Goal: Transaction & Acquisition: Download file/media

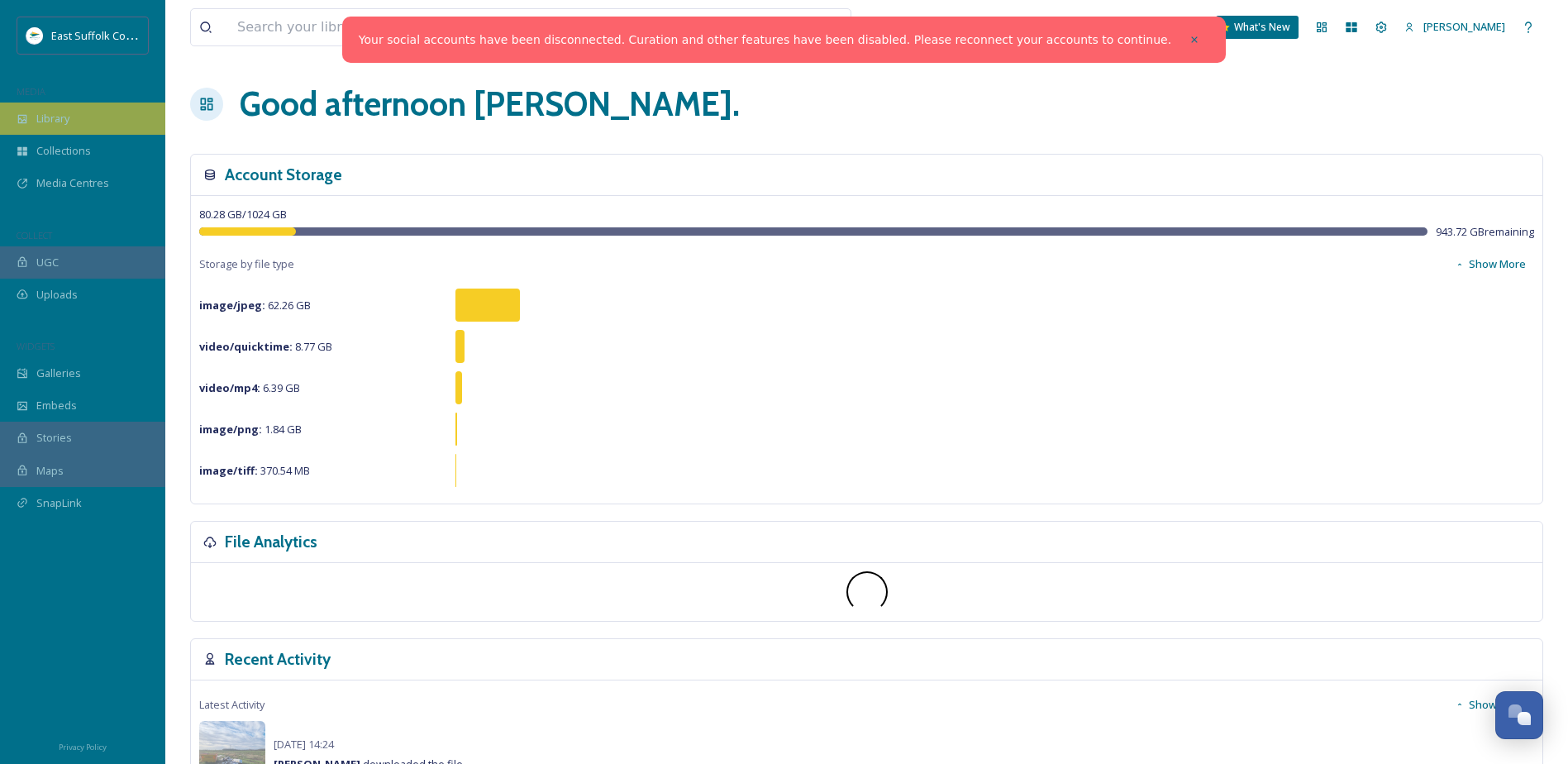
click at [54, 127] on span "Library" at bounding box center [52, 118] width 33 height 15
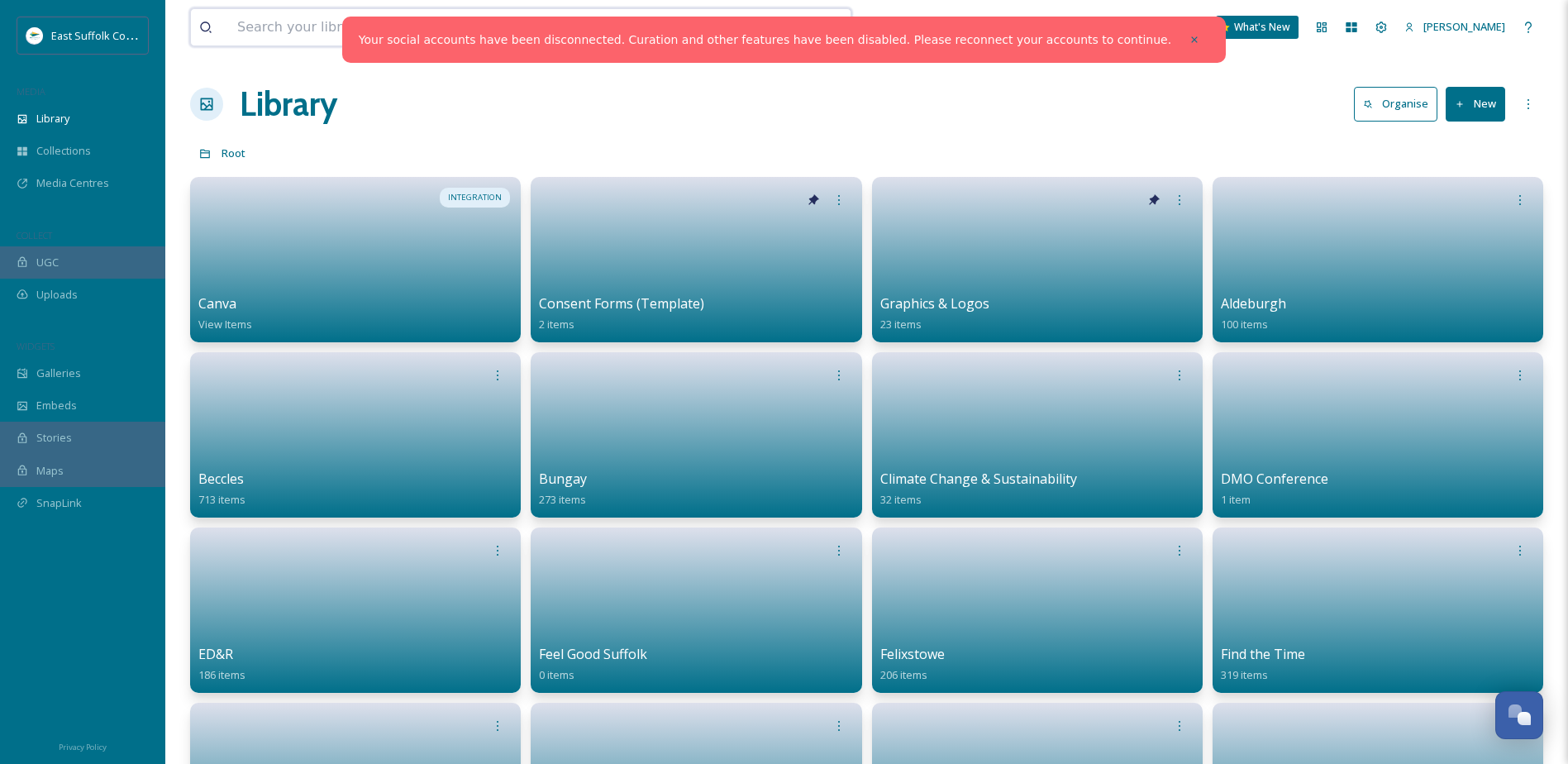
click at [330, 29] on input at bounding box center [471, 27] width 487 height 36
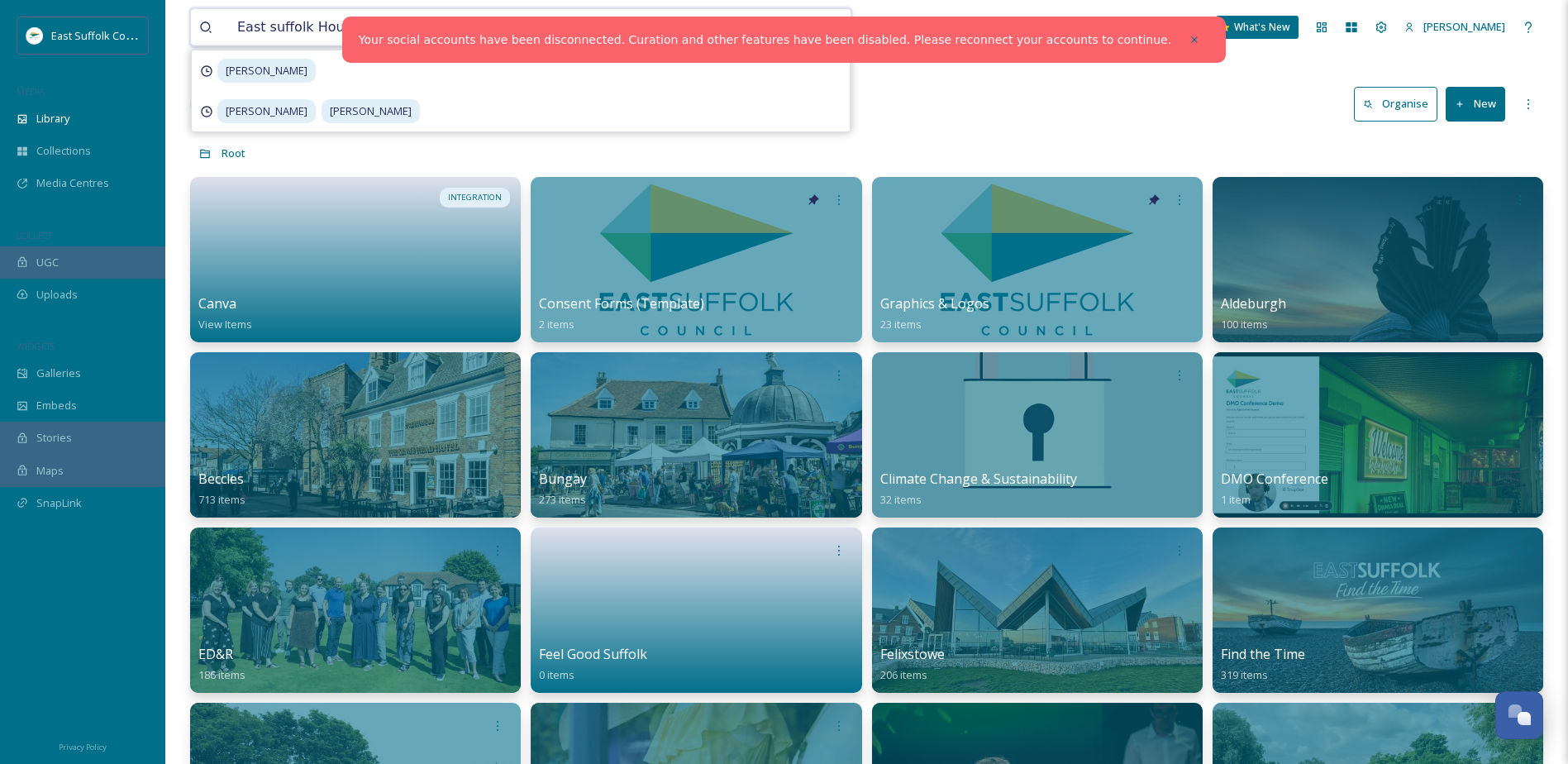
type input "[GEOGRAPHIC_DATA]"
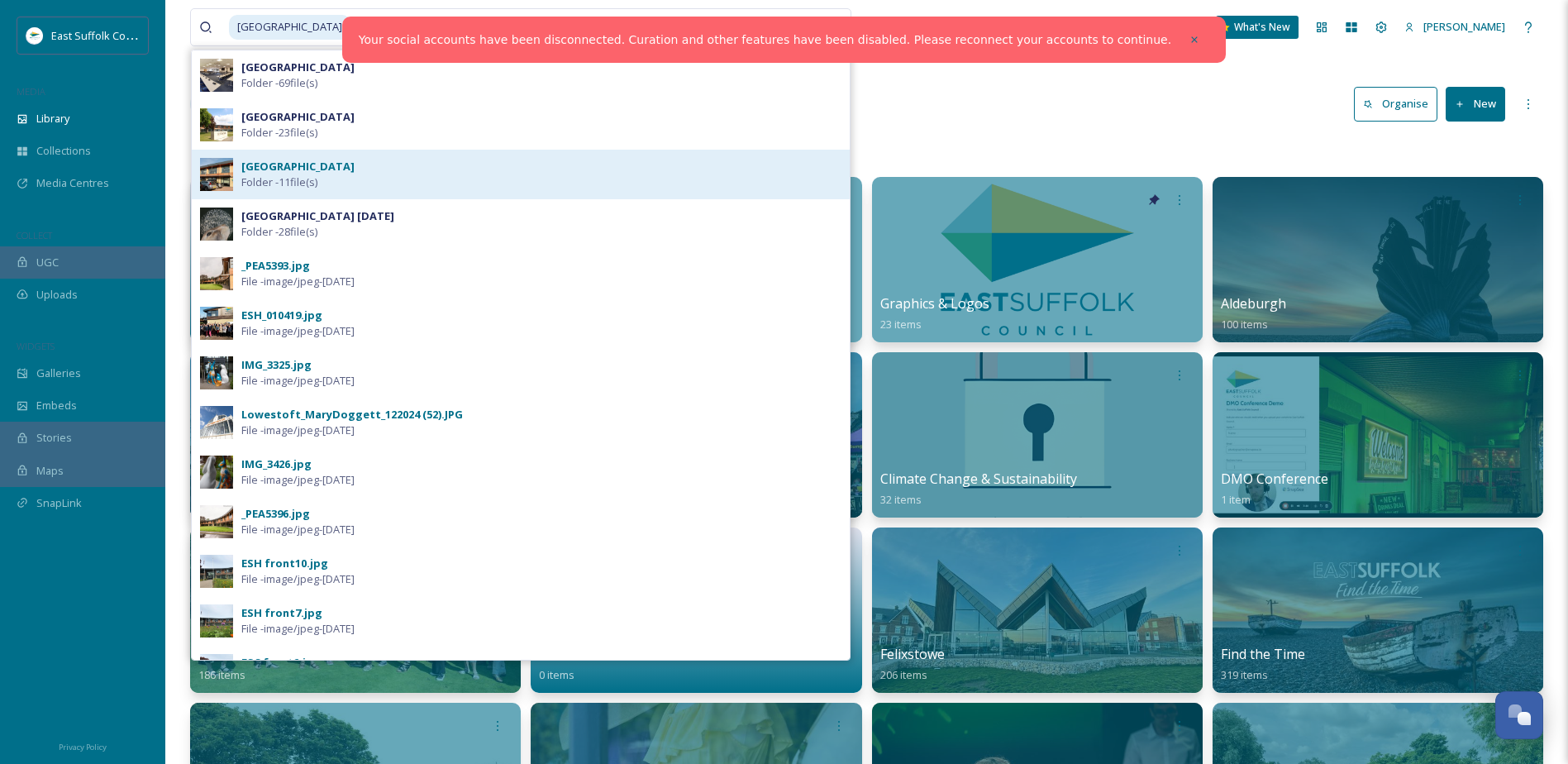
click at [381, 167] on div "[GEOGRAPHIC_DATA] Folder - 11 file(s)" at bounding box center [541, 174] width 600 height 31
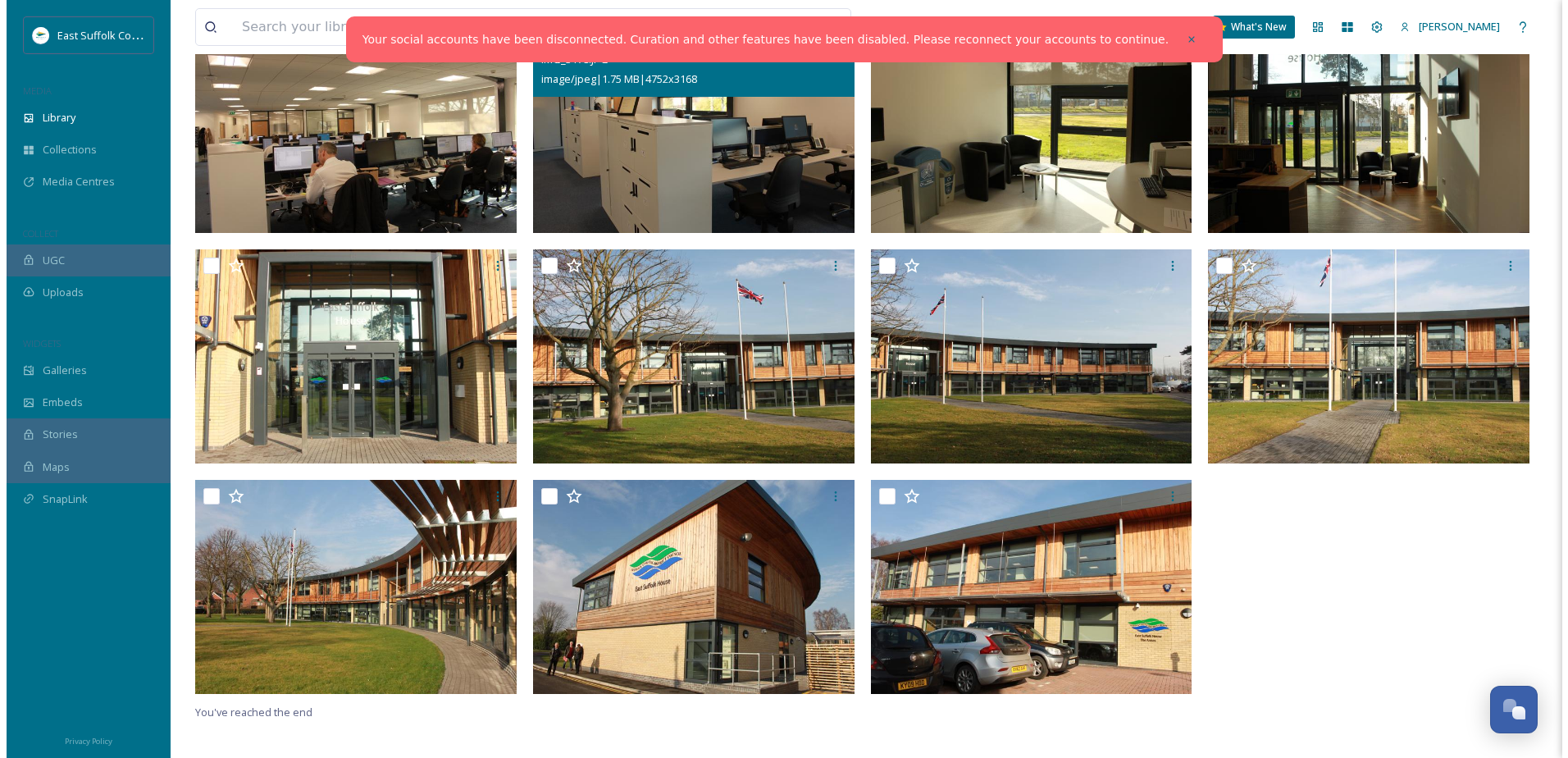
scroll to position [216, 0]
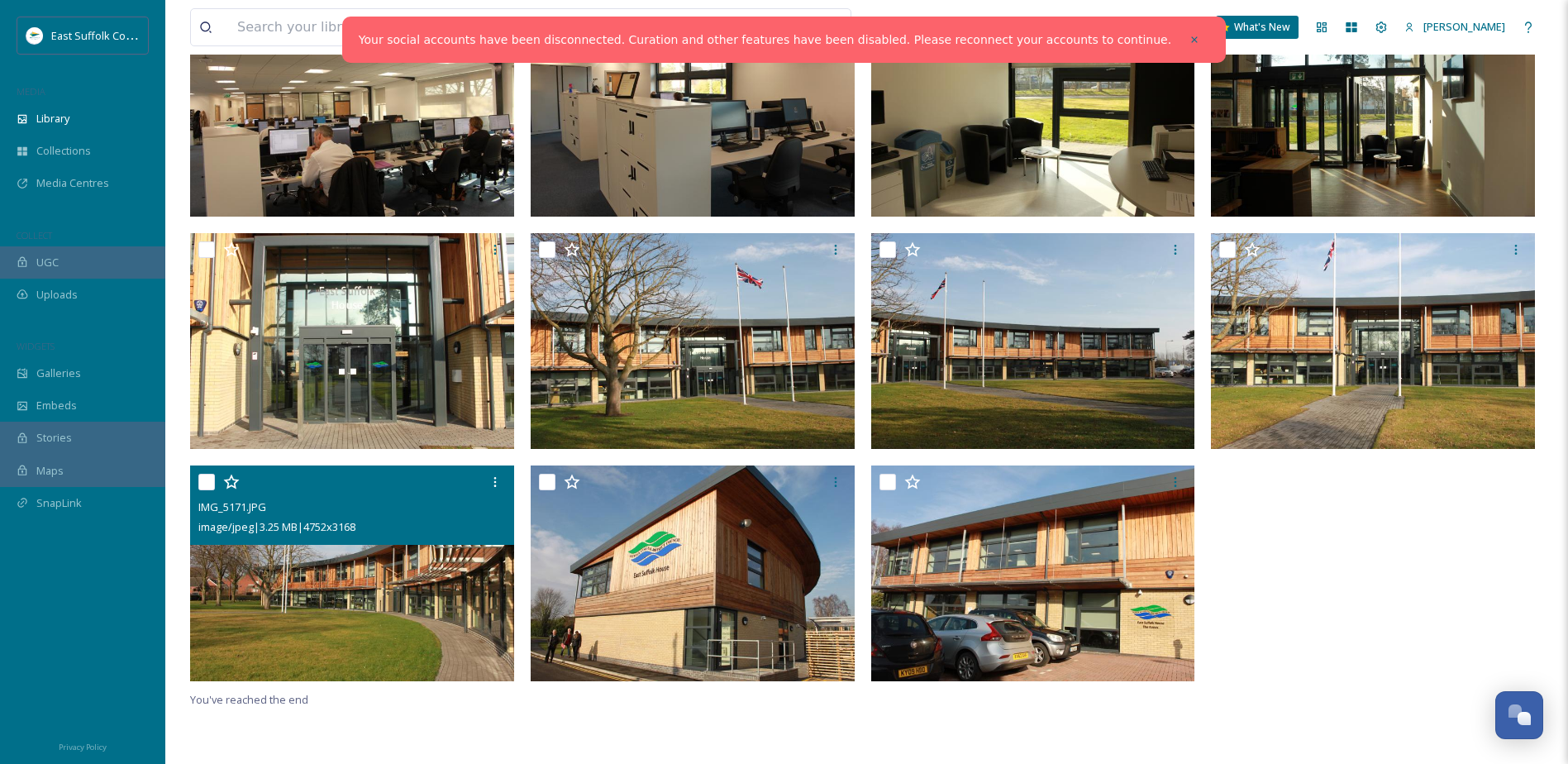
click at [467, 613] on img at bounding box center [352, 573] width 324 height 217
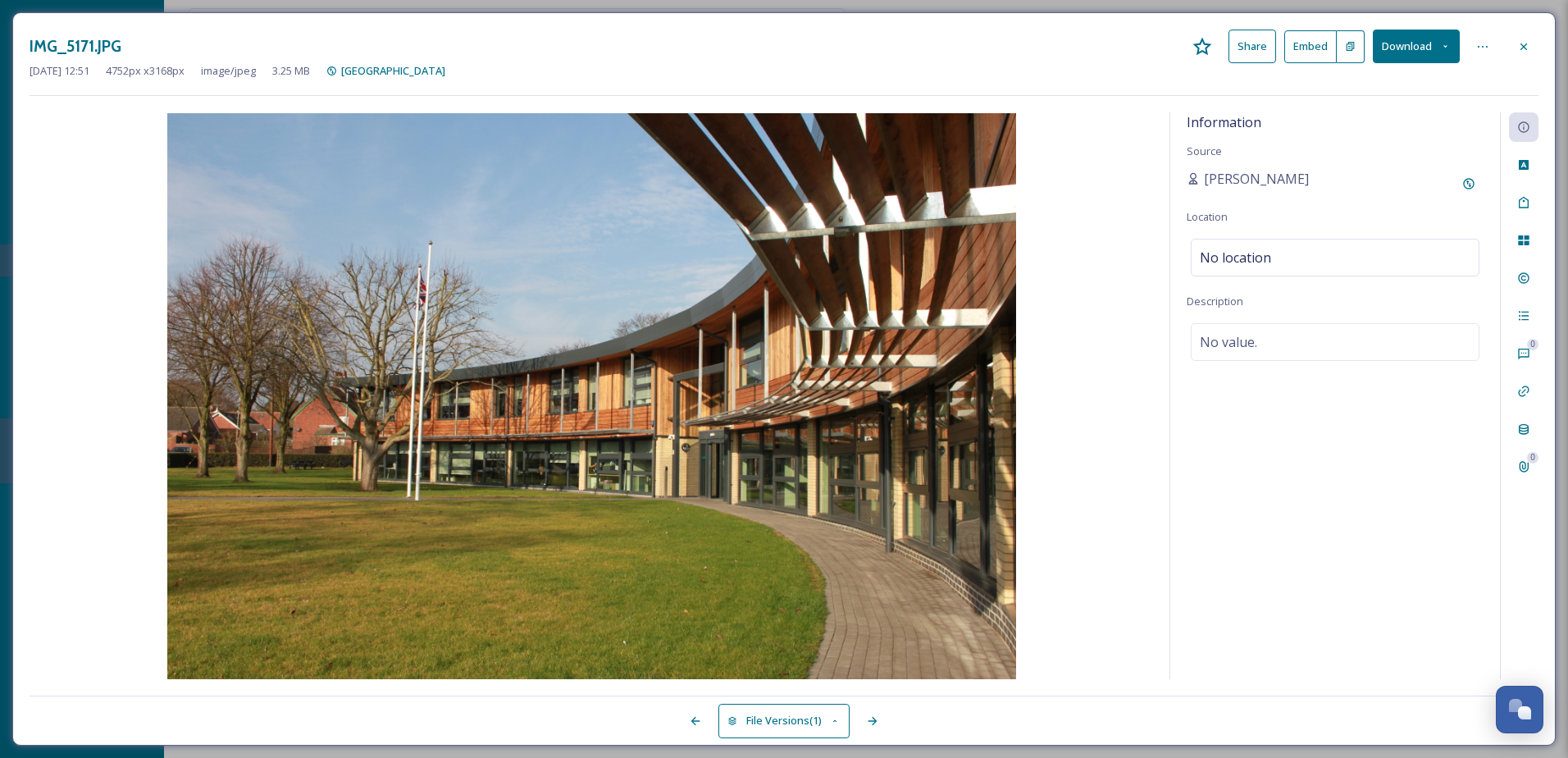
click at [1424, 42] on button "Download" at bounding box center [1415, 46] width 87 height 34
click at [1372, 84] on span "Download Original (4752 x 3168)" at bounding box center [1373, 83] width 155 height 15
